Goal: Task Accomplishment & Management: Use online tool/utility

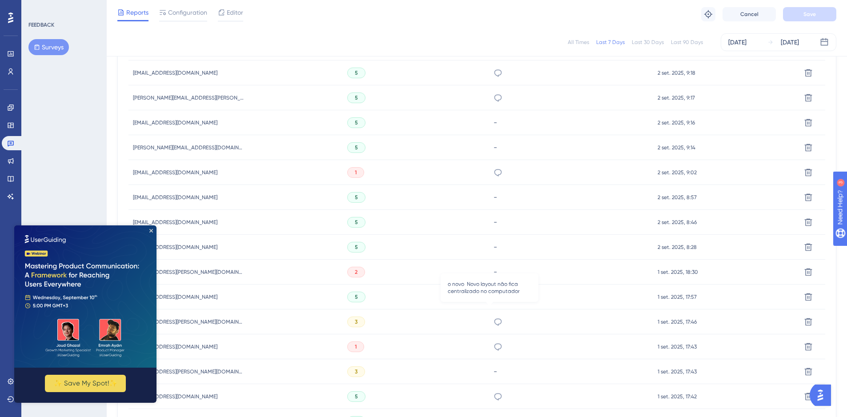
scroll to position [393, 0]
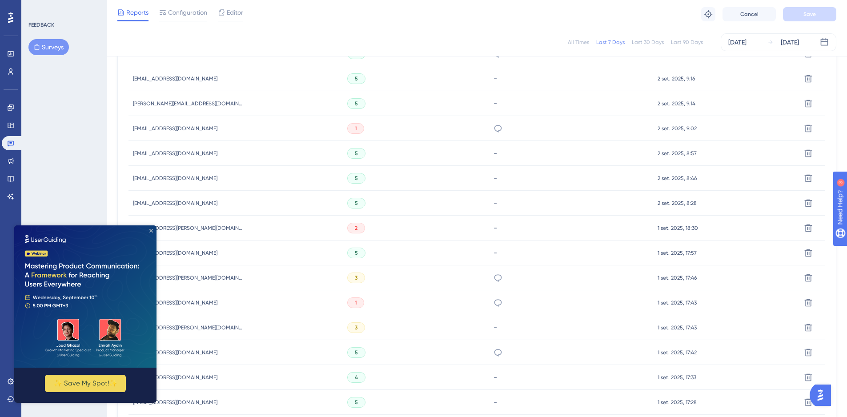
click at [152, 231] on icon "Close Preview" at bounding box center [151, 231] width 4 height 4
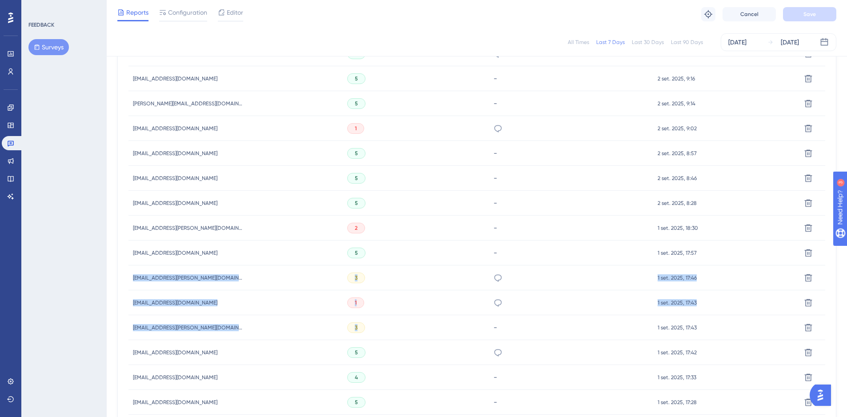
drag, startPoint x: 110, startPoint y: 288, endPoint x: 481, endPoint y: 338, distance: 374.2
click at [481, 338] on div "Performance Users Engagement Widgets Feedback Product Updates Knowledge Base AI…" at bounding box center [477, 71] width 740 height 929
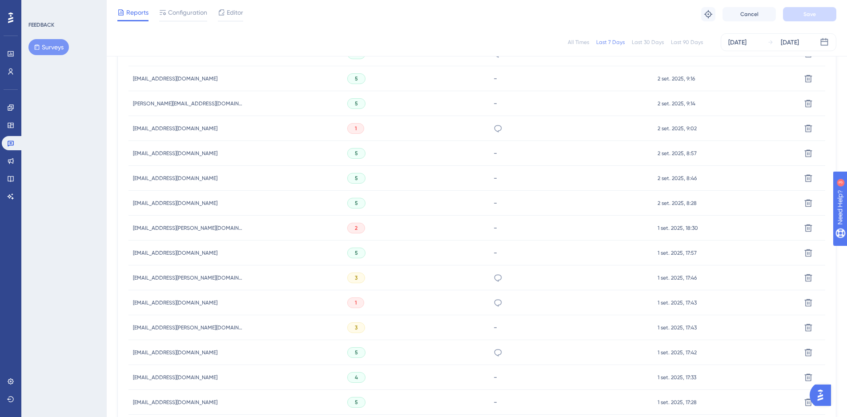
drag, startPoint x: 521, startPoint y: 237, endPoint x: 530, endPoint y: 235, distance: 9.6
click at [526, 235] on div "-" at bounding box center [571, 228] width 164 height 25
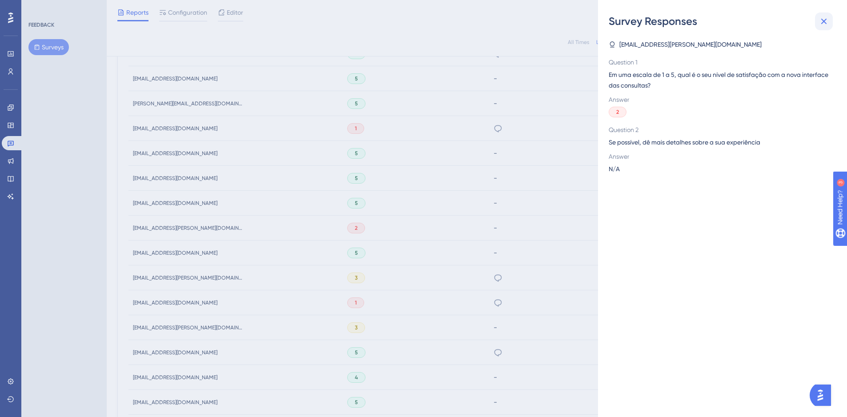
click at [817, 19] on button at bounding box center [824, 21] width 18 height 18
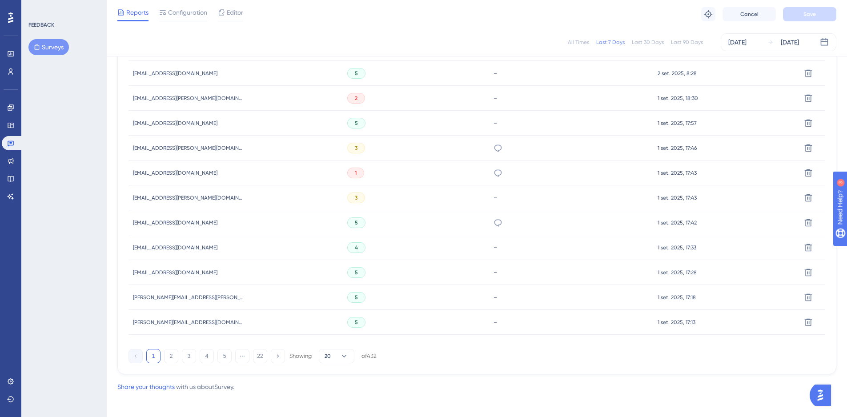
scroll to position [526, 0]
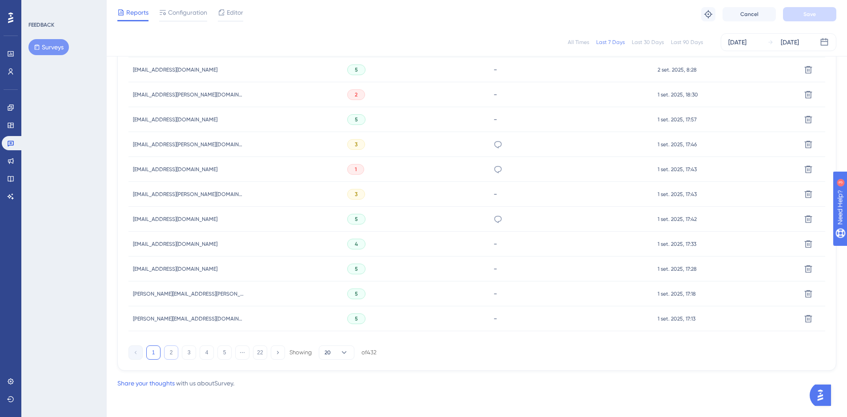
click at [170, 348] on button "2" at bounding box center [171, 352] width 14 height 14
click at [190, 351] on button "3" at bounding box center [189, 352] width 14 height 14
click at [208, 352] on button "4" at bounding box center [207, 352] width 14 height 14
click at [224, 350] on button "5" at bounding box center [224, 352] width 14 height 14
click at [223, 349] on button "6" at bounding box center [224, 352] width 14 height 14
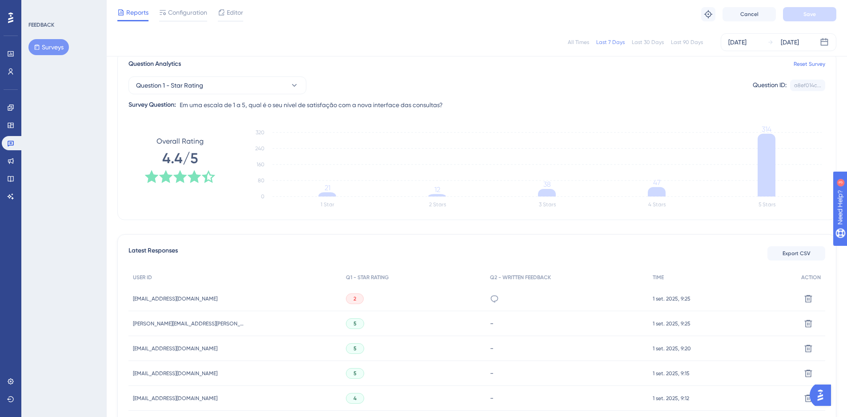
scroll to position [0, 0]
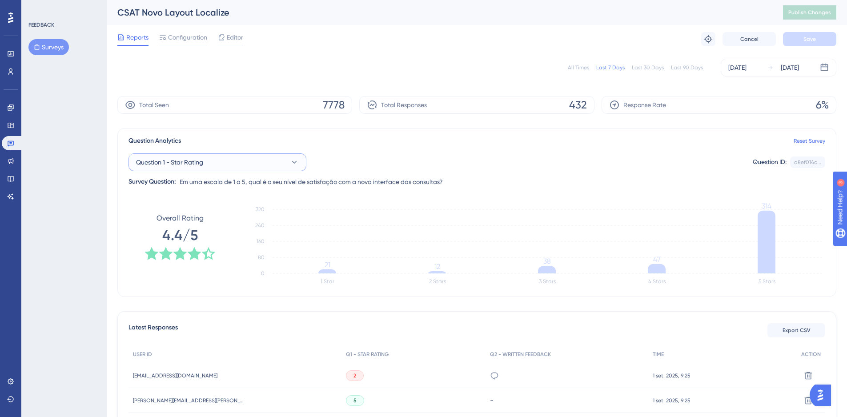
click at [200, 160] on span "Question 1 - Star Rating" at bounding box center [169, 162] width 67 height 11
click at [61, 43] on button "Surveys" at bounding box center [48, 47] width 40 height 16
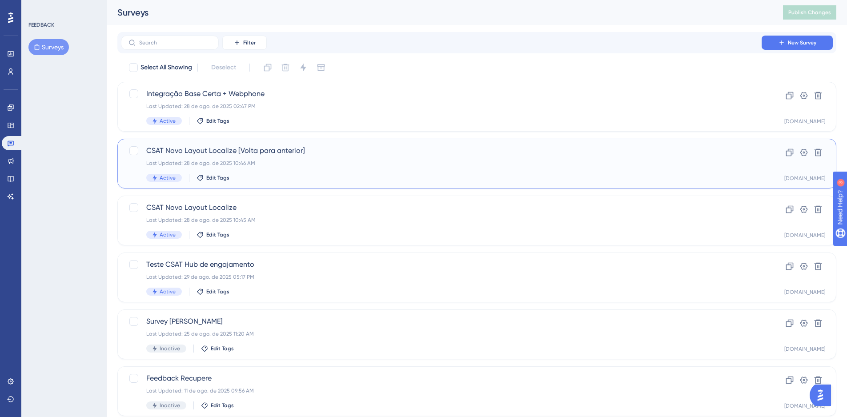
click at [342, 154] on span "CSAT Novo Layout Localize [Volta para anterior]" at bounding box center [441, 150] width 590 height 11
